Goal: Transaction & Acquisition: Subscribe to service/newsletter

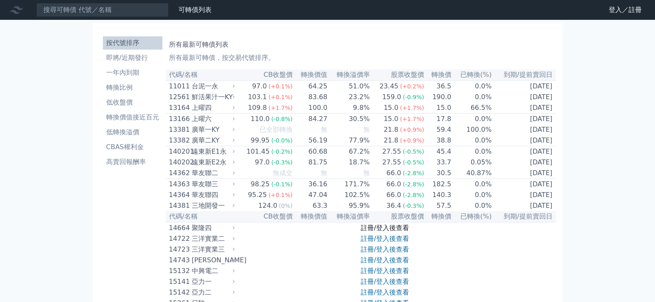
click at [387, 232] on link "註冊/登入後查看" at bounding box center [384, 228] width 48 height 8
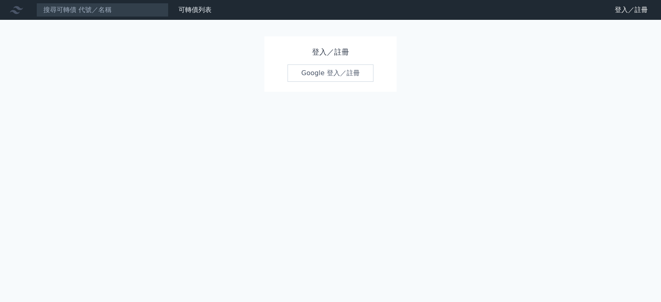
click at [320, 74] on link "Google 登入／註冊" at bounding box center [330, 72] width 86 height 17
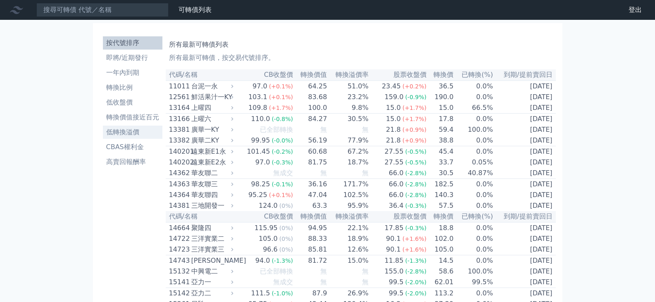
click at [117, 134] on li "低轉換溢價" at bounding box center [132, 132] width 59 height 10
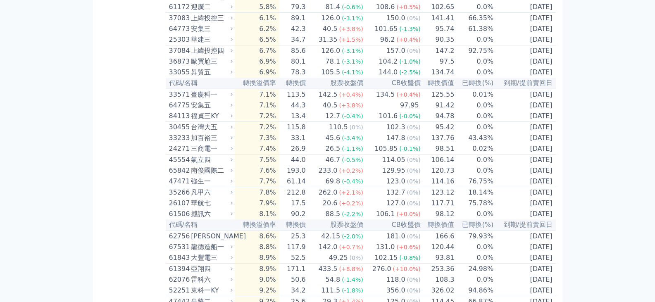
scroll to position [702, 0]
